Goal: Information Seeking & Learning: Learn about a topic

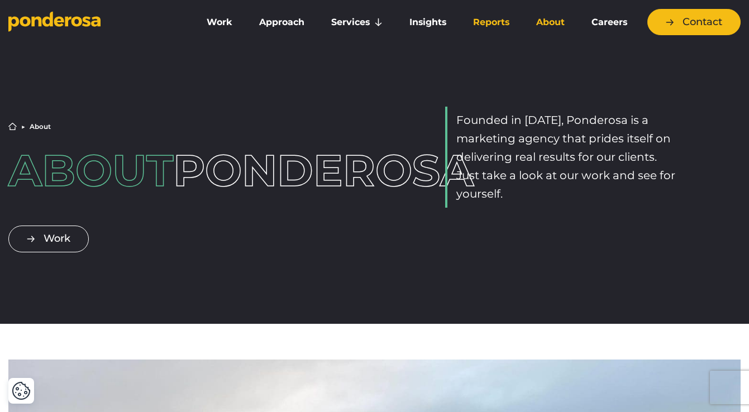
click at [494, 20] on link "Reports" at bounding box center [491, 22] width 59 height 23
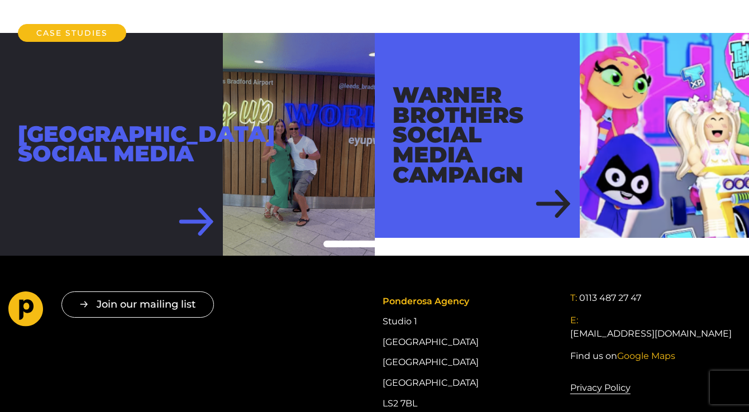
scroll to position [381, 0]
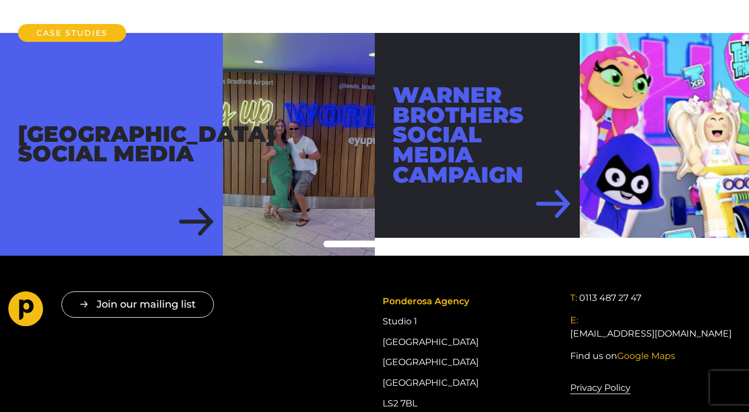
click at [563, 238] on div "Warner Brothers Social Media Campaign" at bounding box center [477, 135] width 205 height 205
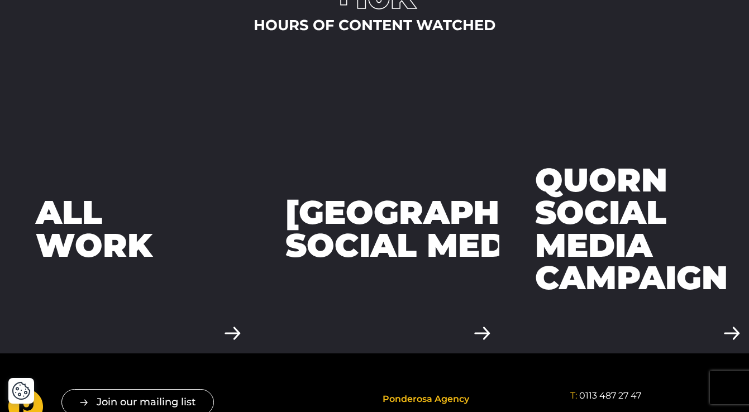
scroll to position [2791, 0]
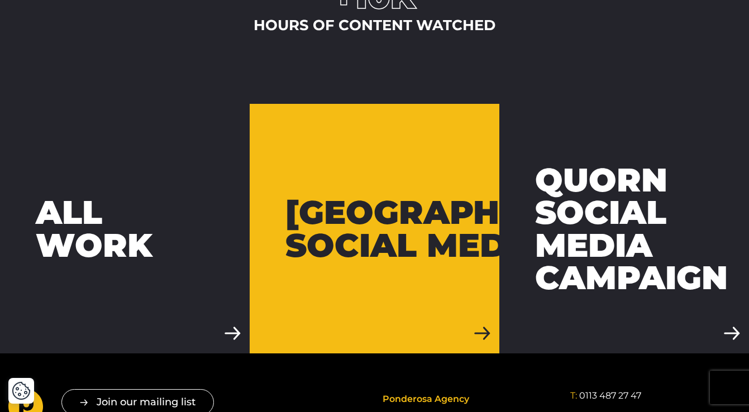
click at [356, 196] on div "Leeds Bradford Airport Social Media" at bounding box center [474, 228] width 379 height 65
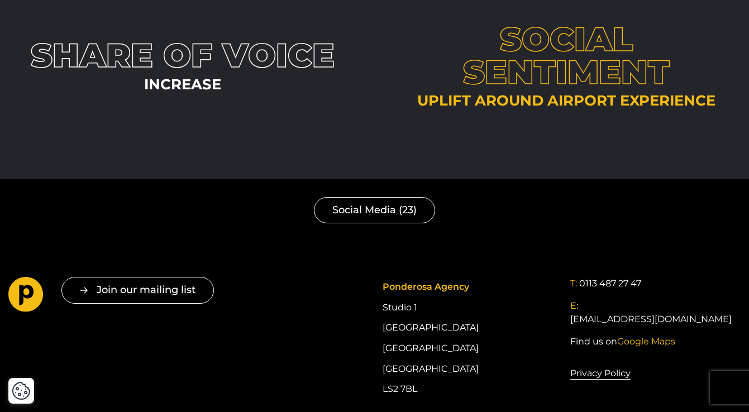
scroll to position [2631, 0]
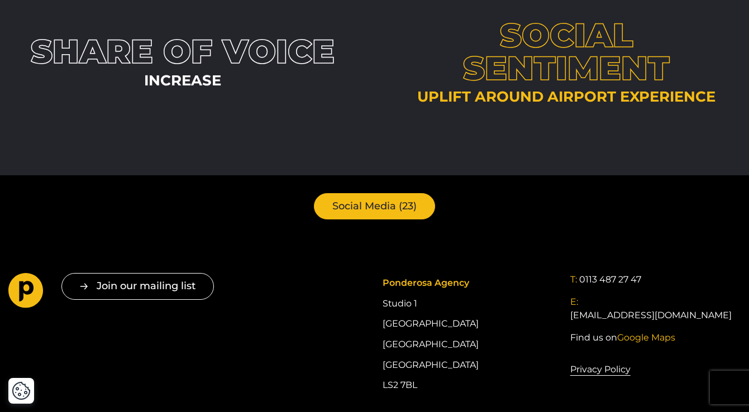
click at [384, 193] on link "Social Media (23)" at bounding box center [374, 206] width 121 height 26
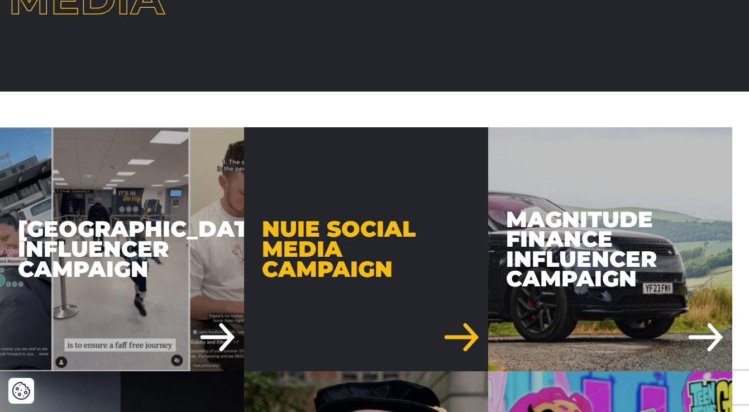
scroll to position [246, 0]
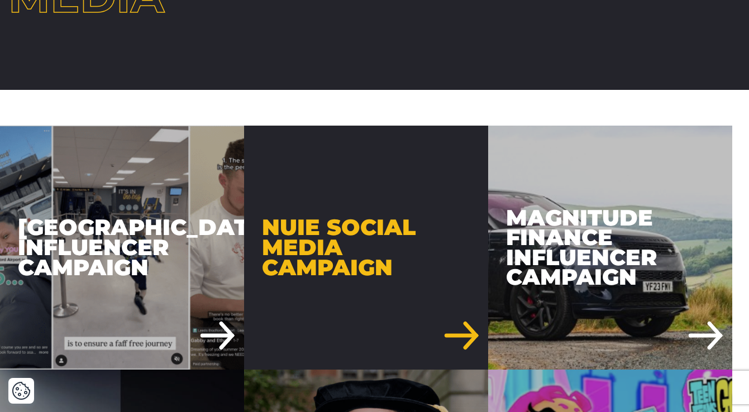
click at [384, 172] on div "Nuie Social Media Campaign" at bounding box center [366, 248] width 244 height 244
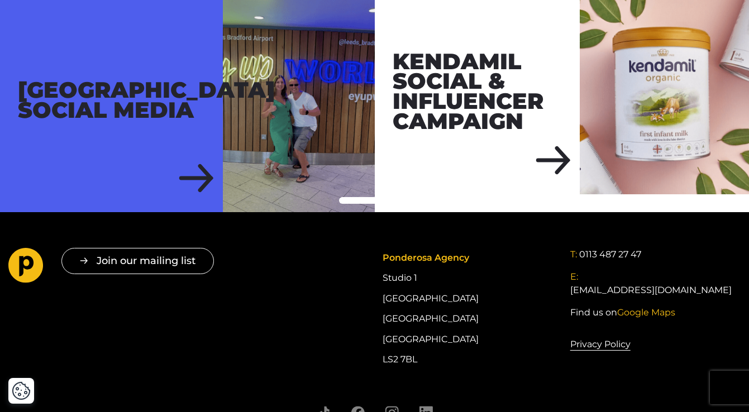
scroll to position [3510, 0]
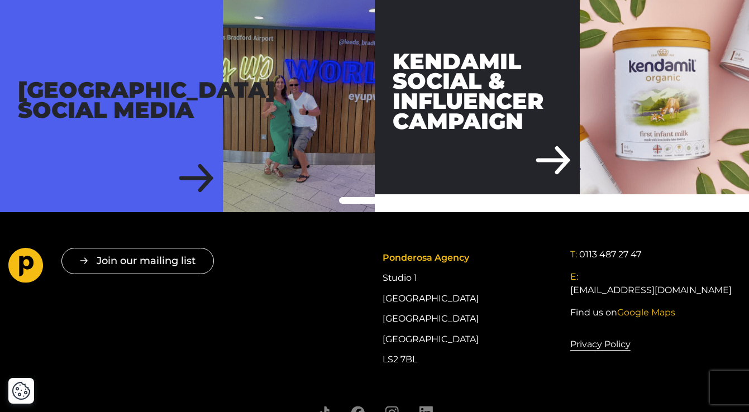
click at [553, 194] on div "Kendamil Social & Influencer Campaign" at bounding box center [477, 91] width 205 height 205
